Goal: Transaction & Acquisition: Purchase product/service

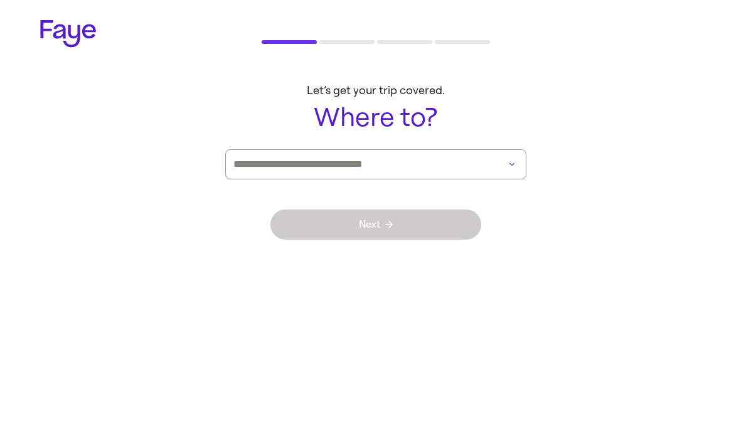
click at [397, 165] on input at bounding box center [358, 164] width 250 height 29
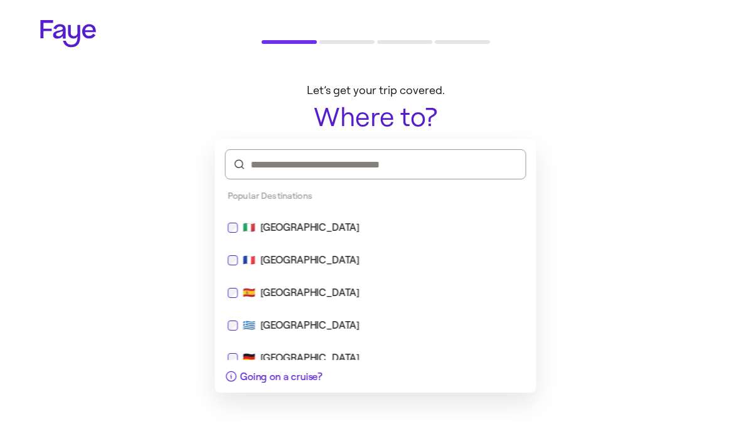
click at [297, 234] on div "🇮🇹 Italy" at bounding box center [376, 227] width 296 height 15
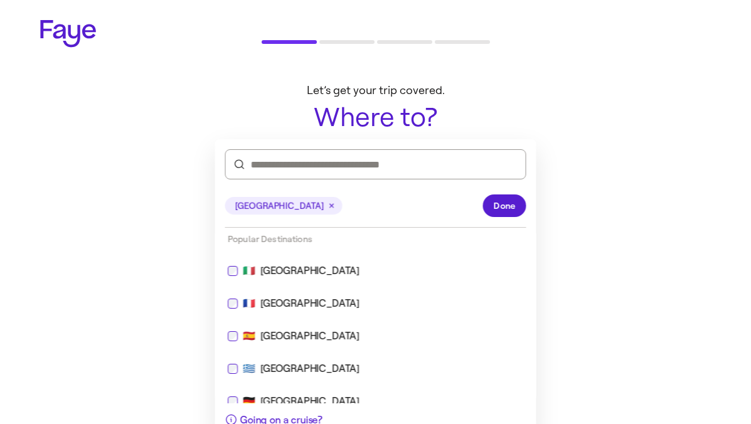
drag, startPoint x: 498, startPoint y: 204, endPoint x: 449, endPoint y: 220, distance: 51.6
click at [498, 204] on span "Done" at bounding box center [505, 206] width 22 height 13
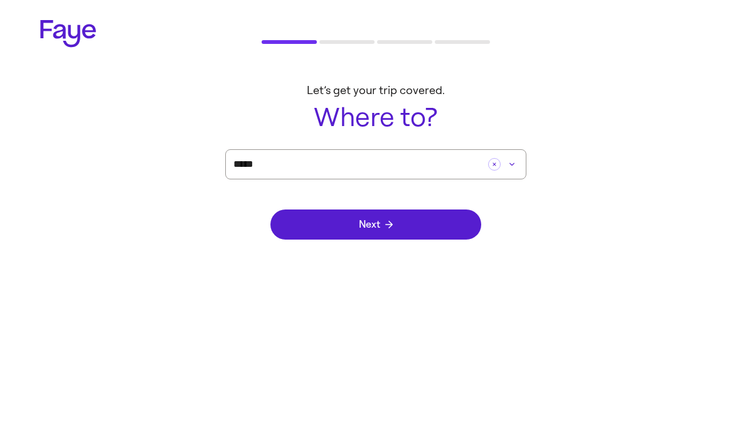
click at [375, 256] on div "Next" at bounding box center [375, 224] width 211 height 90
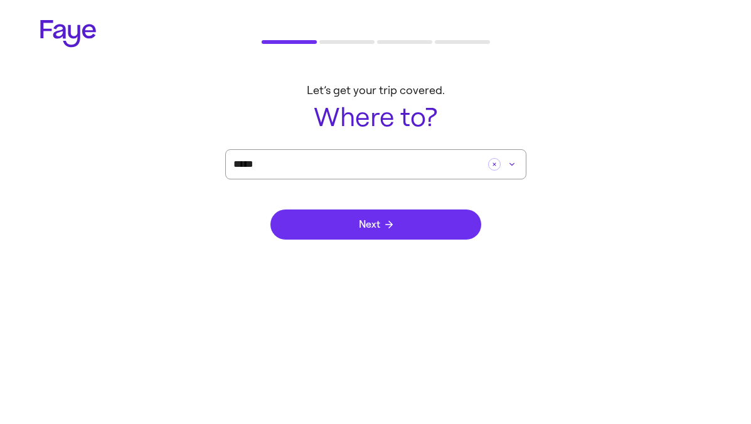
click at [397, 219] on button "Next" at bounding box center [375, 225] width 211 height 30
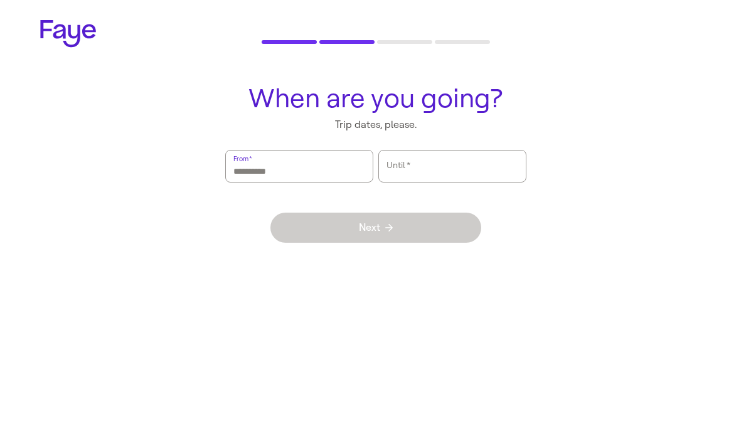
click at [327, 171] on input "From   *" at bounding box center [299, 166] width 132 height 29
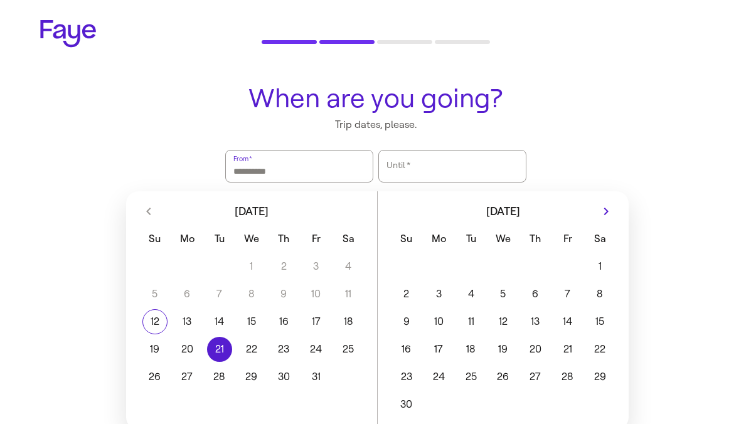
click at [215, 353] on button "21" at bounding box center [219, 349] width 32 height 25
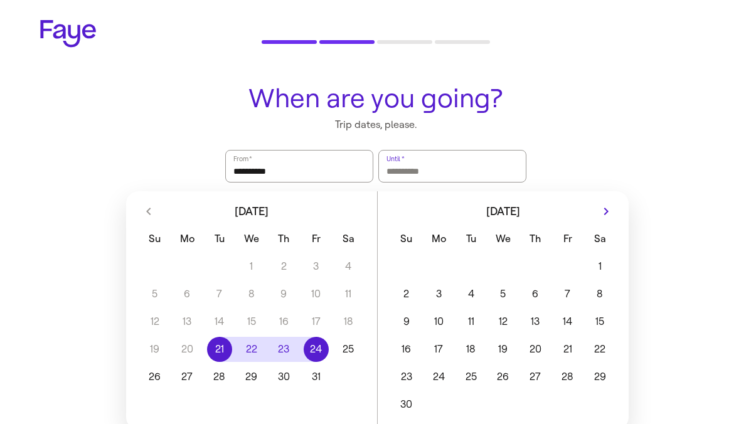
click at [306, 346] on button "24" at bounding box center [316, 349] width 32 height 25
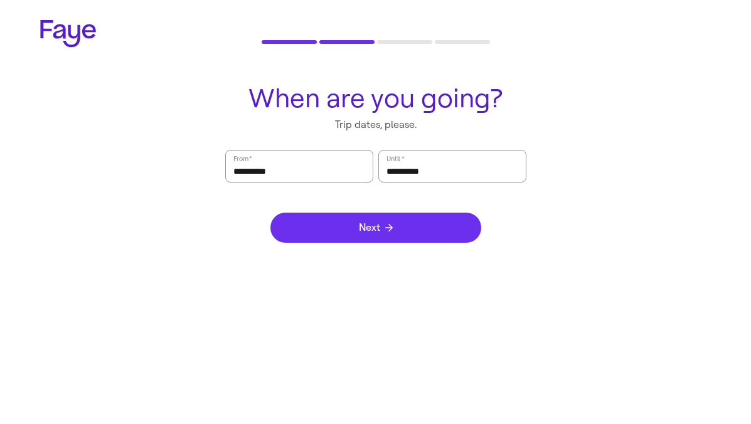
click at [399, 223] on button "Next" at bounding box center [375, 228] width 211 height 30
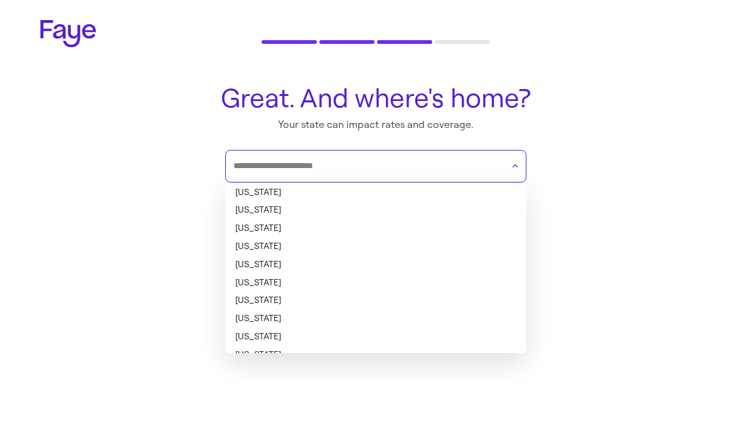
click at [404, 168] on input "text" at bounding box center [367, 166] width 269 height 19
click at [358, 195] on li "Alabama" at bounding box center [375, 193] width 301 height 18
type input "*******"
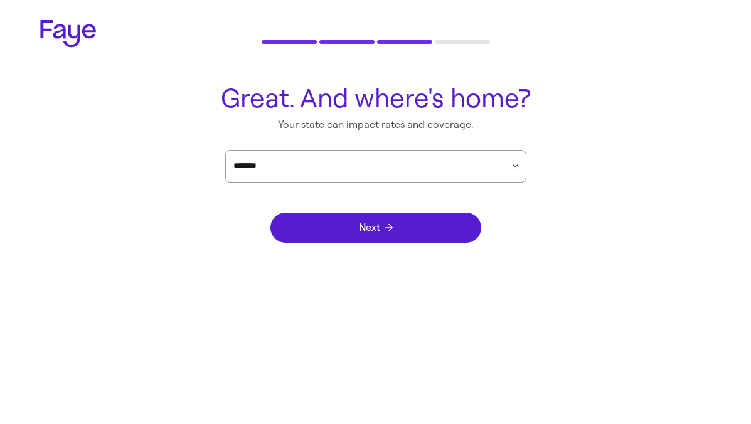
click at [365, 252] on div "Next" at bounding box center [375, 228] width 211 height 90
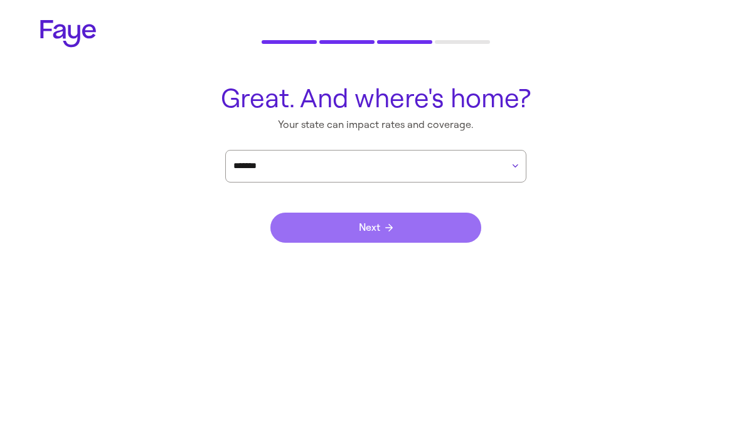
click at [369, 223] on span "Next" at bounding box center [376, 228] width 34 height 10
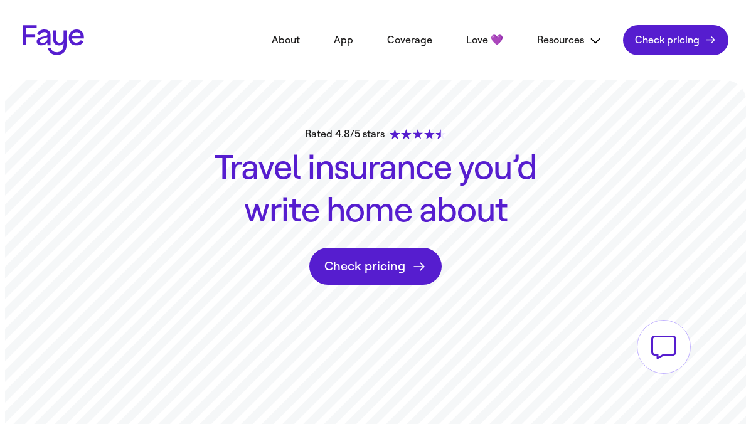
click at [682, 41] on link "Check pricing" at bounding box center [675, 40] width 105 height 30
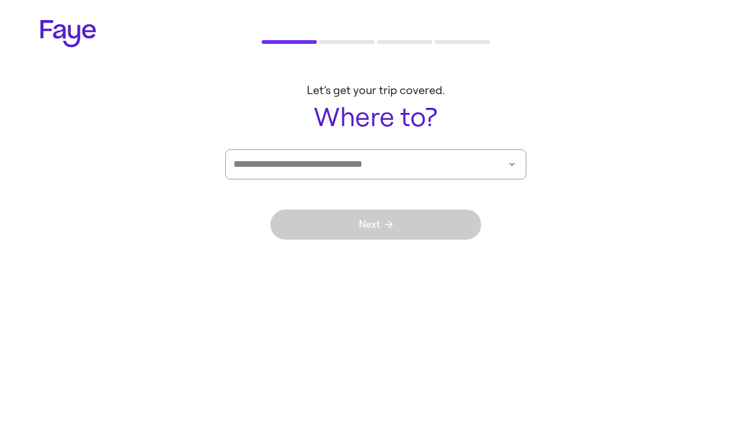
click at [373, 160] on input at bounding box center [358, 164] width 250 height 29
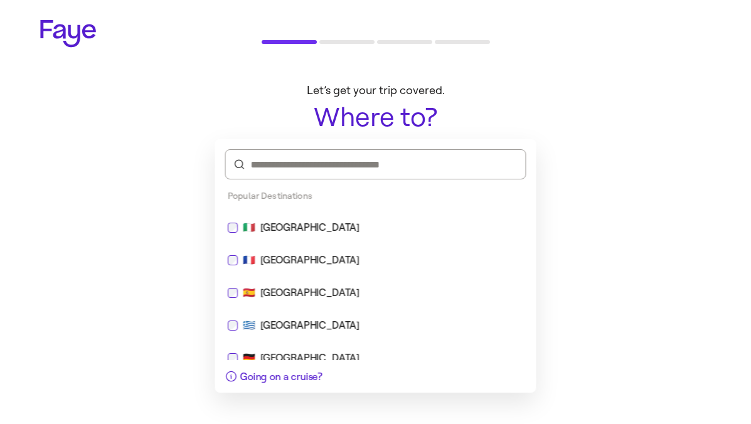
click at [292, 215] on div "🇮🇹 Italy" at bounding box center [375, 228] width 311 height 30
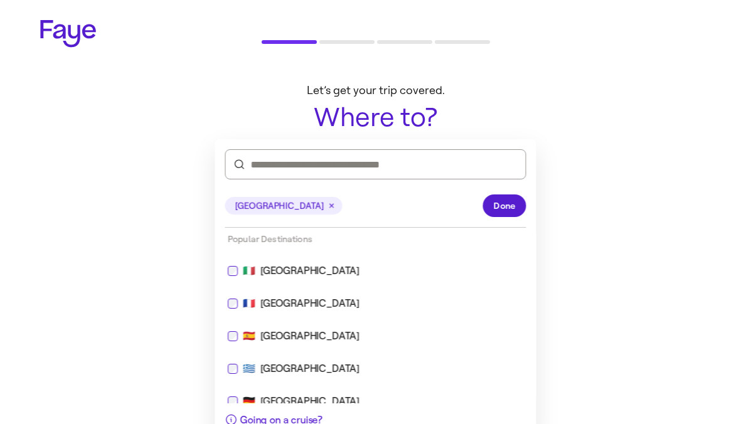
click at [519, 205] on button "Done" at bounding box center [504, 206] width 43 height 23
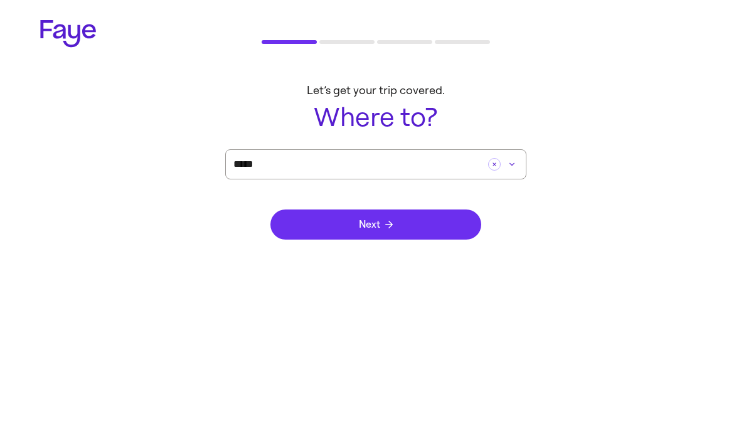
click at [381, 235] on button "Next" at bounding box center [375, 225] width 211 height 30
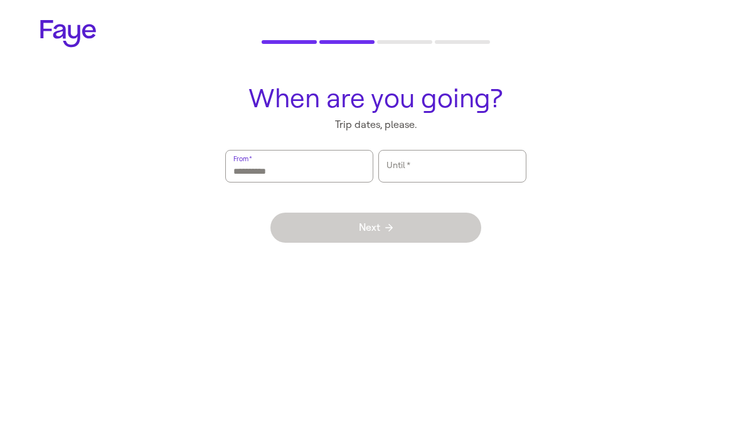
click at [310, 171] on input "From   *" at bounding box center [299, 166] width 132 height 29
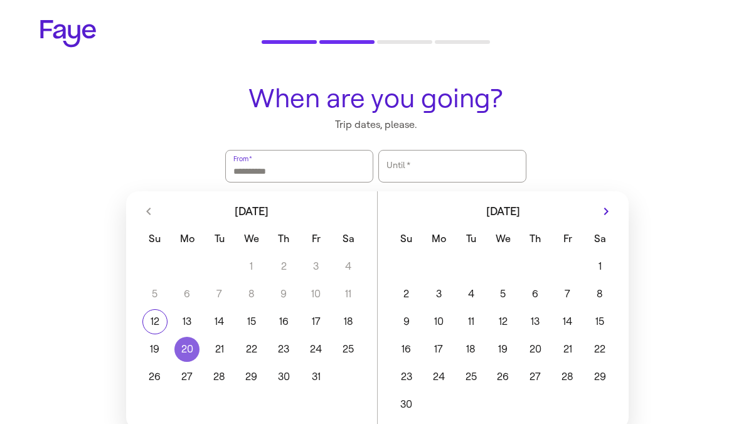
click at [177, 355] on button "20" at bounding box center [187, 349] width 32 height 25
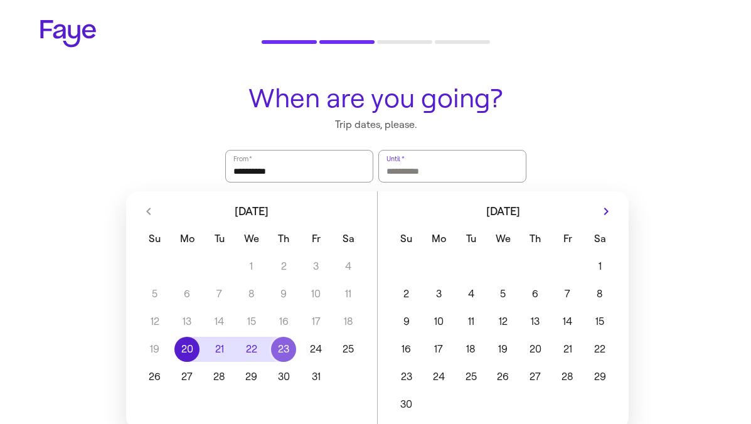
click at [293, 340] on button "23" at bounding box center [284, 349] width 32 height 25
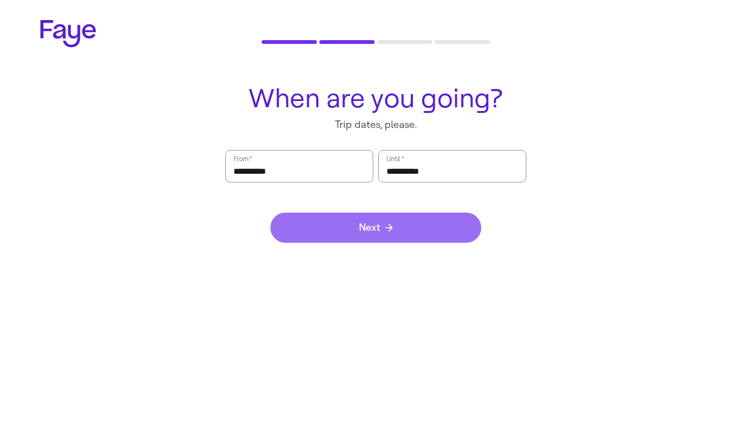
click at [450, 229] on button "Next" at bounding box center [375, 228] width 211 height 30
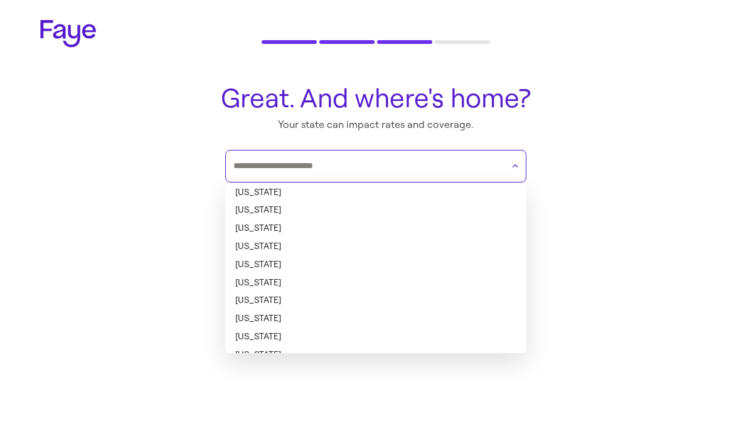
click at [410, 169] on input "text" at bounding box center [367, 166] width 269 height 19
click at [350, 193] on li "Alabama" at bounding box center [375, 193] width 301 height 18
type input "*******"
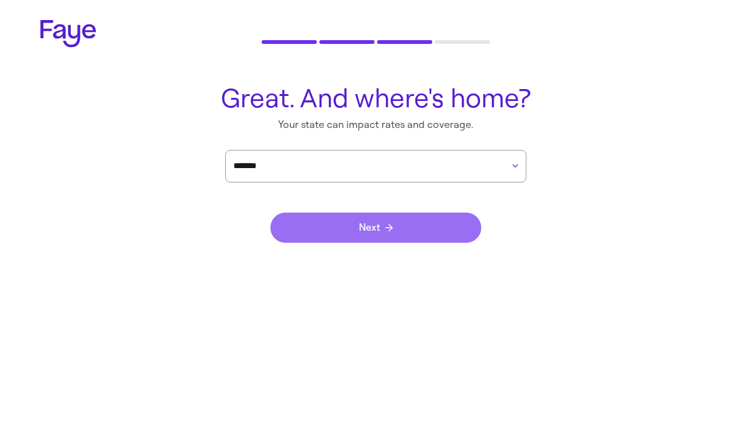
click at [359, 223] on span "Next" at bounding box center [376, 228] width 34 height 10
